Goal: Task Accomplishment & Management: Manage account settings

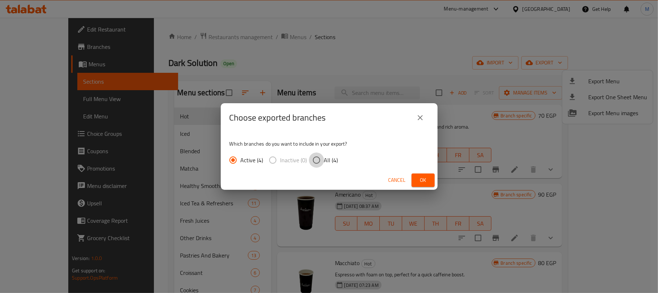
click at [322, 161] on input "All (4)" at bounding box center [316, 159] width 15 height 15
radio input "true"
click at [421, 183] on span "Ok" at bounding box center [424, 179] width 12 height 9
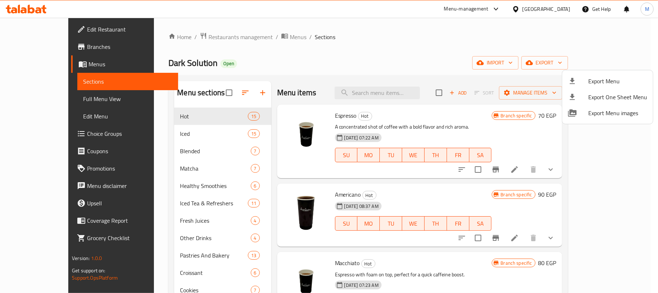
click at [466, 78] on div at bounding box center [329, 146] width 658 height 293
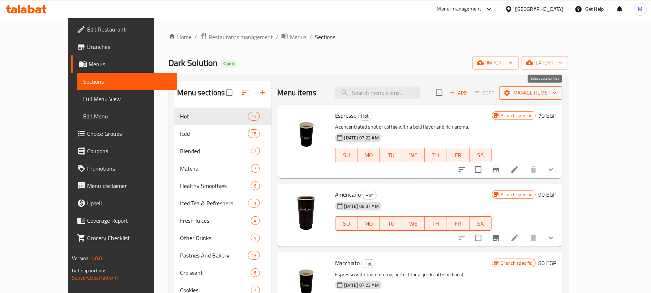
click at [557, 93] on span "Manage items" at bounding box center [531, 92] width 52 height 9
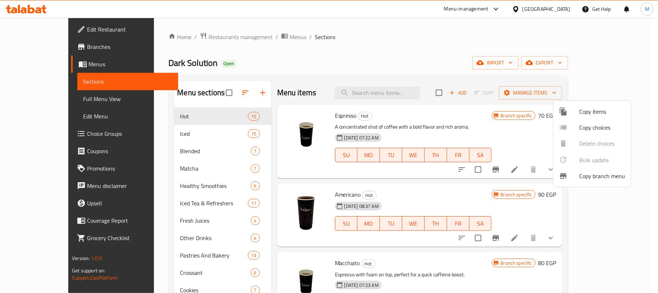
click at [359, 54] on div at bounding box center [329, 146] width 658 height 293
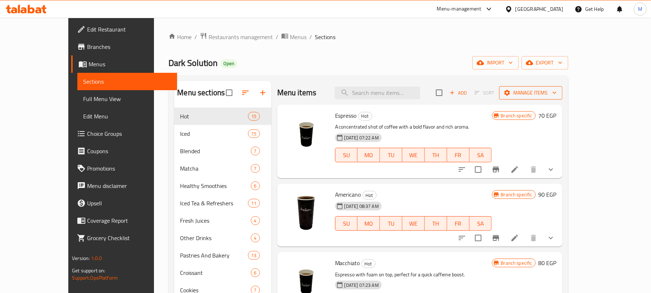
click at [557, 91] on span "Manage items" at bounding box center [531, 92] width 52 height 9
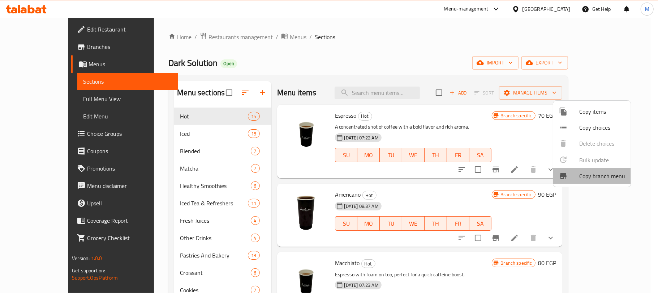
click at [592, 174] on span "Copy branch menu" at bounding box center [603, 175] width 46 height 9
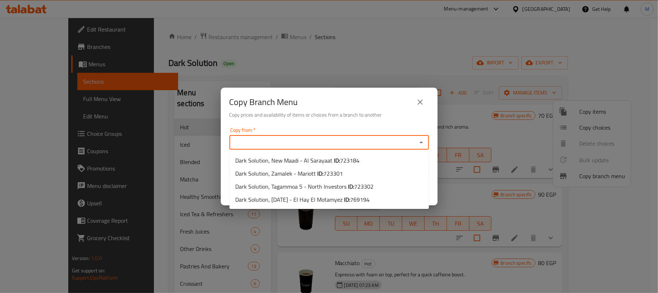
click at [351, 146] on input "Copy from   *" at bounding box center [323, 142] width 183 height 10
click at [350, 198] on b "ID:" at bounding box center [347, 199] width 6 height 11
type input "Dark Solution, [DATE] - El Hay El Motamyez"
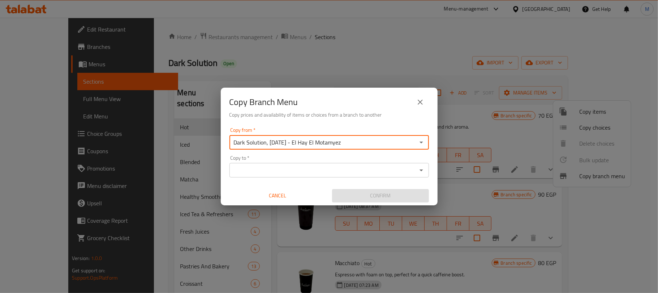
click at [323, 163] on div "Copy to *" at bounding box center [330, 170] width 200 height 14
click at [324, 169] on input "Copy to   *" at bounding box center [323, 170] width 183 height 10
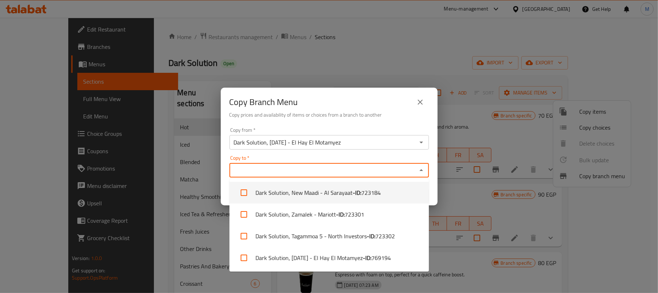
click at [367, 193] on span "723184" at bounding box center [372, 192] width 20 height 9
checkbox input "true"
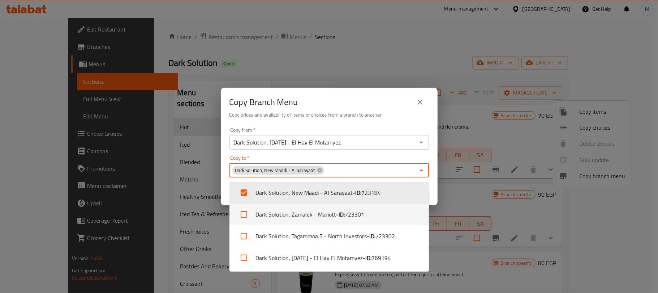
click at [356, 210] on span "723301" at bounding box center [355, 214] width 20 height 9
checkbox input "true"
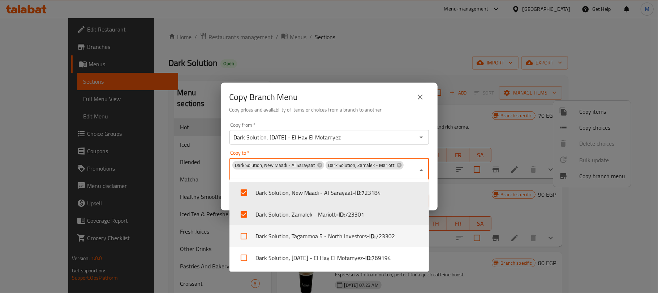
click at [348, 231] on li "Dark Solution, Tagammoa 5 - North Investors - ID: 723302" at bounding box center [330, 236] width 200 height 22
checkbox input "true"
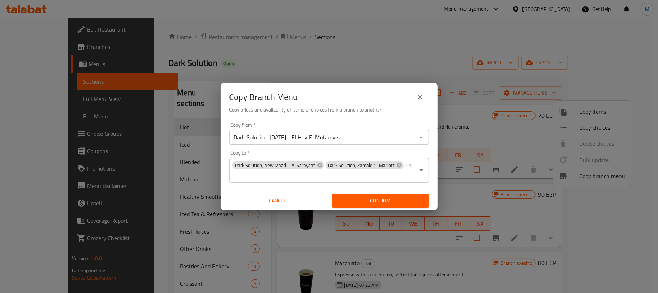
click at [372, 111] on h6 "Copy prices and availability of items or choices from a branch to another" at bounding box center [330, 110] width 200 height 8
click at [384, 200] on span "Confirm" at bounding box center [380, 200] width 85 height 9
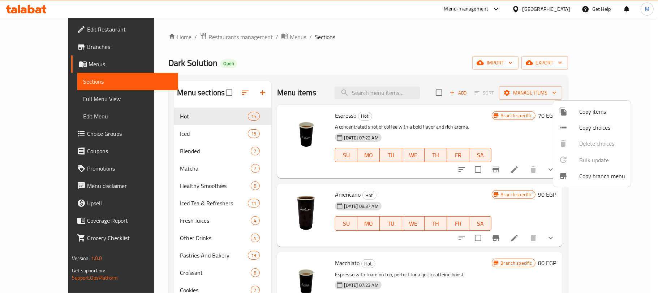
click at [335, 72] on div at bounding box center [329, 146] width 658 height 293
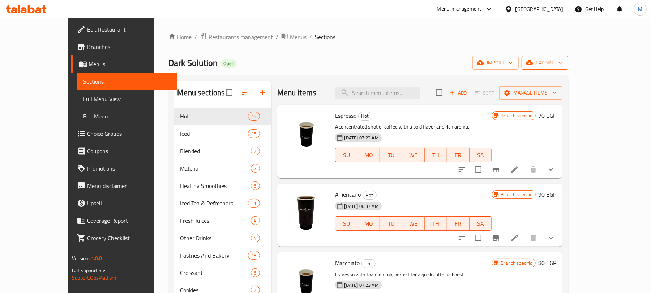
click at [564, 66] on icon "button" at bounding box center [560, 62] width 7 height 7
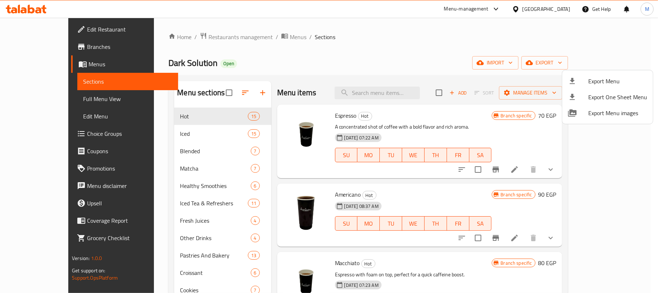
click at [390, 61] on div at bounding box center [329, 146] width 658 height 293
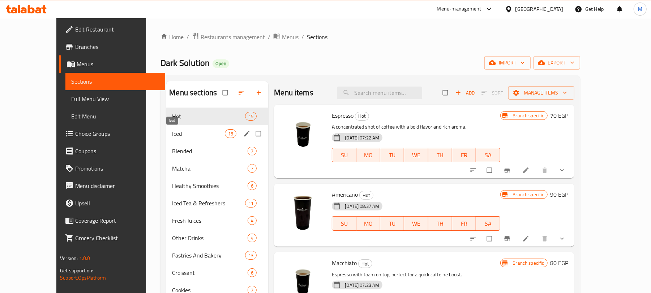
click at [172, 137] on span "Iced" at bounding box center [198, 133] width 53 height 9
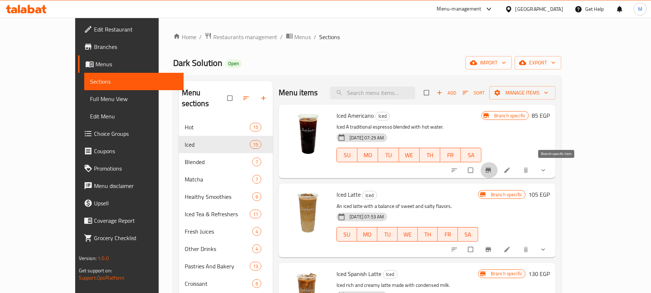
click at [492, 169] on icon "Branch-specific-item" at bounding box center [488, 169] width 7 height 7
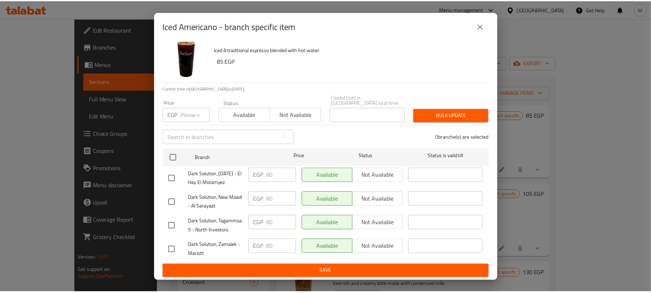
scroll to position [23, 0]
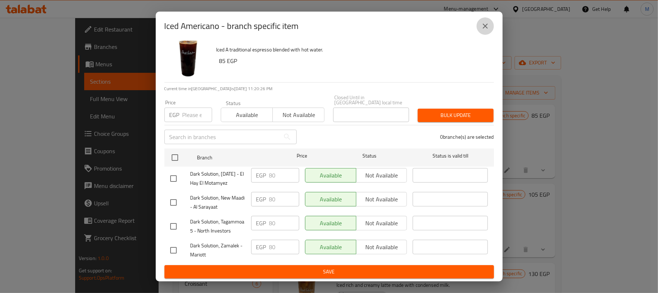
click at [479, 20] on button "close" at bounding box center [485, 25] width 17 height 17
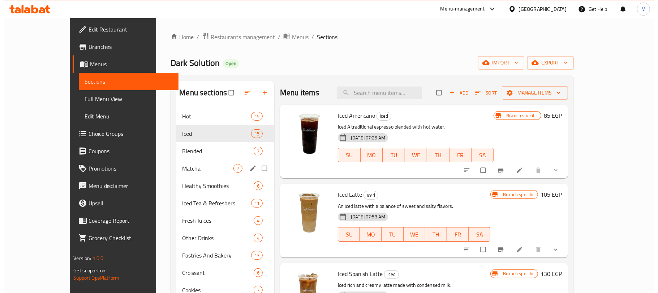
scroll to position [102, 0]
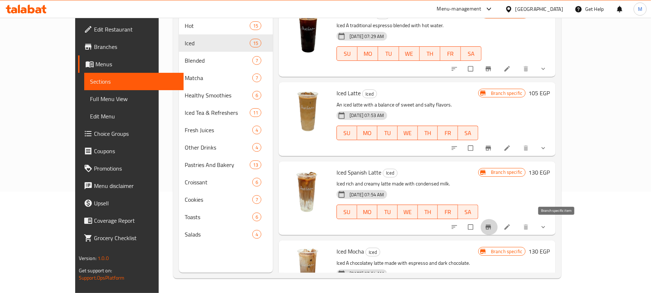
click at [492, 230] on icon "Branch-specific-item" at bounding box center [488, 226] width 7 height 7
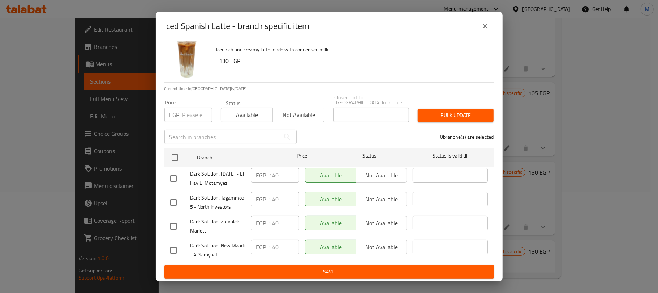
scroll to position [23, 0]
click at [487, 25] on icon "close" at bounding box center [485, 26] width 5 height 5
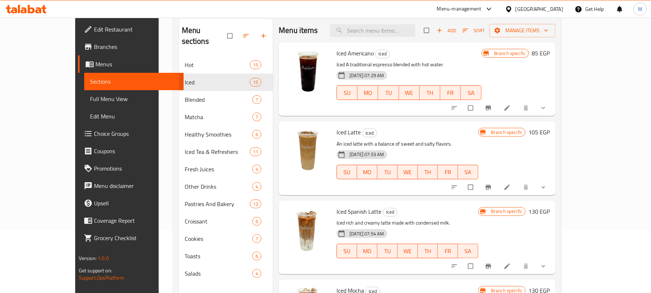
scroll to position [0, 0]
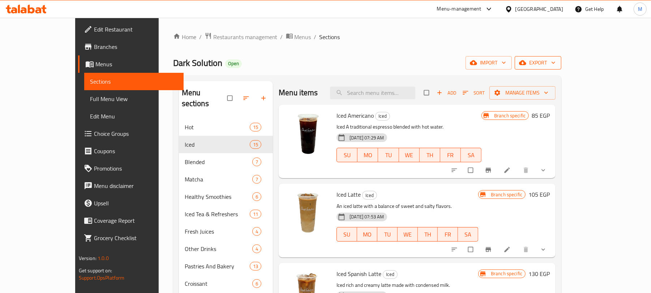
click at [556, 63] on span "export" at bounding box center [538, 62] width 35 height 9
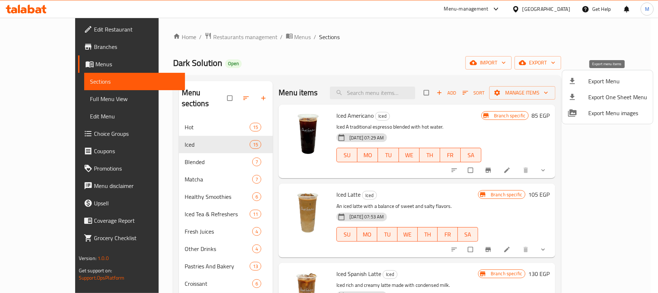
click at [604, 80] on span "Export Menu" at bounding box center [618, 81] width 59 height 9
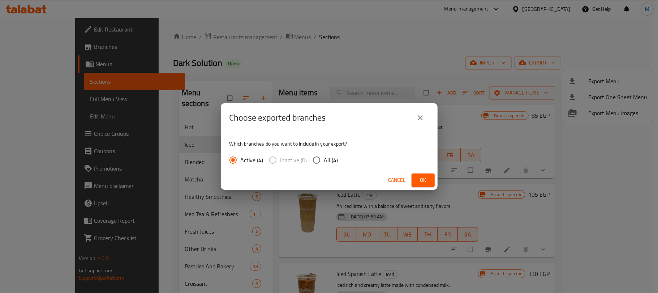
click at [332, 160] on span "All (4)" at bounding box center [331, 159] width 14 height 9
click at [324, 160] on input "All (4)" at bounding box center [316, 159] width 15 height 15
radio input "true"
click at [427, 184] on button "Ok" at bounding box center [423, 179] width 23 height 13
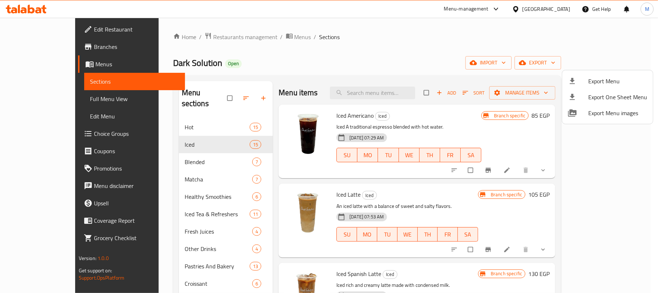
click at [501, 34] on div at bounding box center [329, 146] width 658 height 293
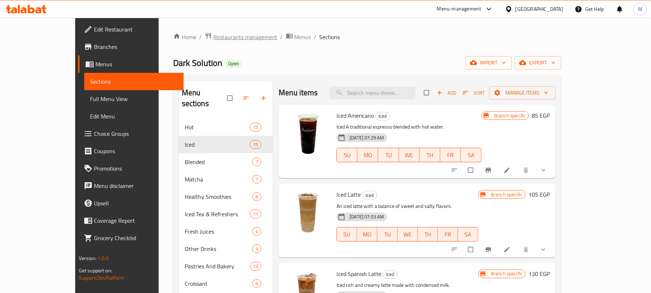
click at [213, 35] on span "Restaurants management" at bounding box center [245, 37] width 64 height 9
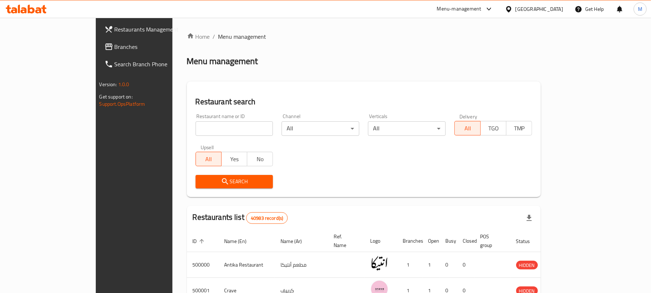
click at [115, 48] on span "Branches" at bounding box center [157, 46] width 84 height 9
